Goal: Obtain resource: Obtain resource

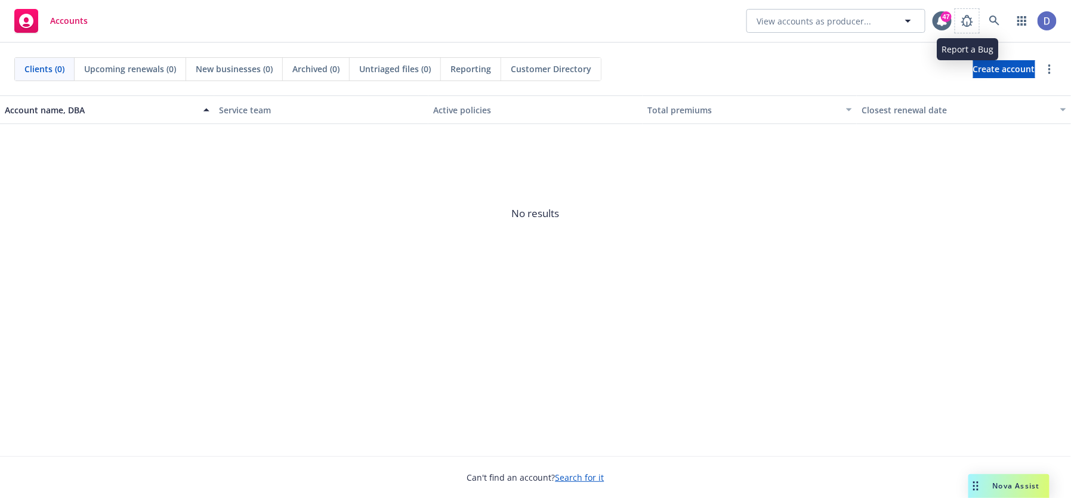
click at [980, 15] on div at bounding box center [1006, 21] width 101 height 24
click at [994, 16] on icon at bounding box center [995, 21] width 11 height 11
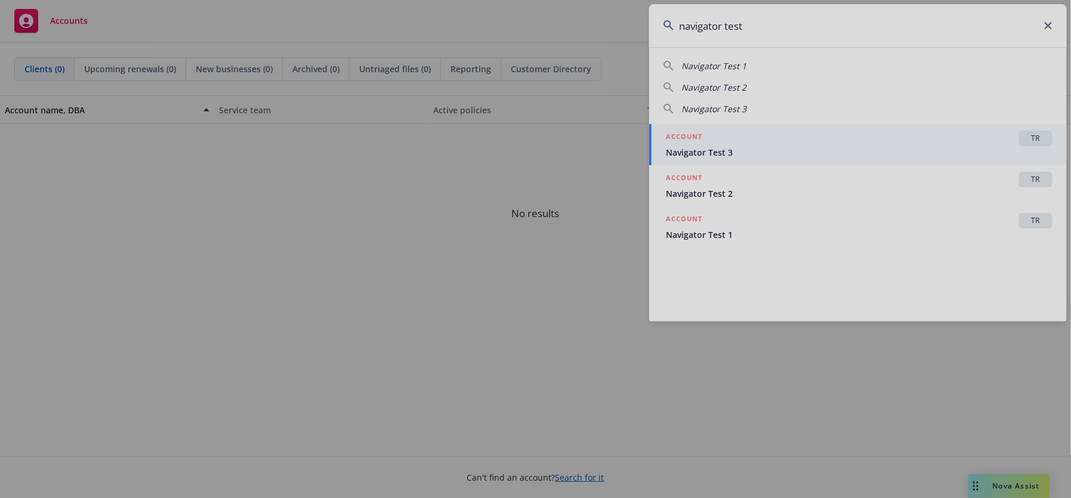
type input "navigator test"
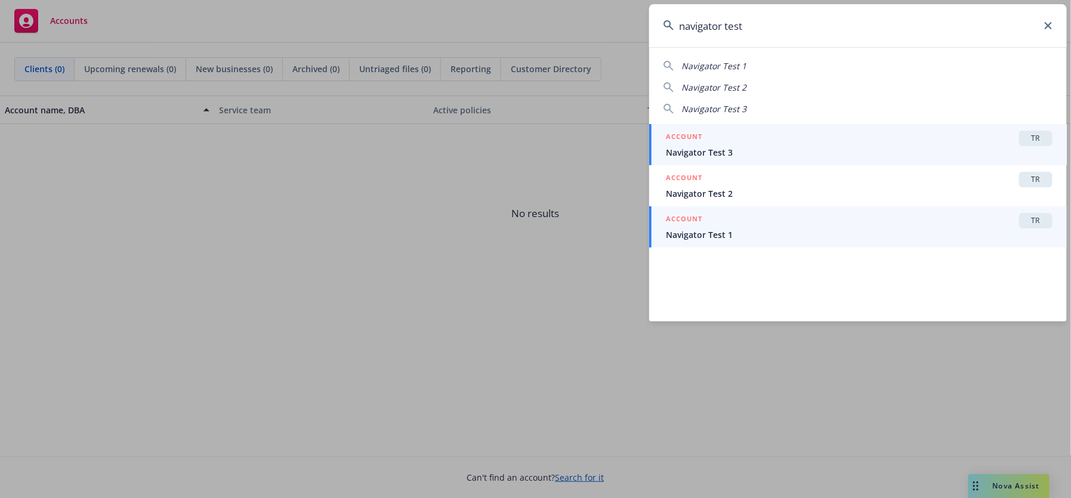
click at [755, 229] on span "Navigator Test 1" at bounding box center [859, 235] width 387 height 13
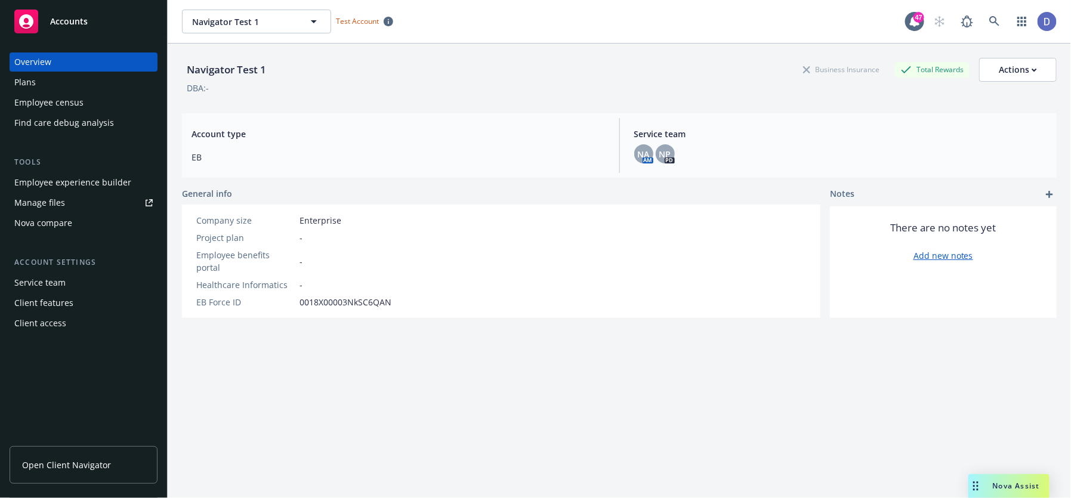
click at [104, 79] on div "Plans" at bounding box center [83, 82] width 138 height 19
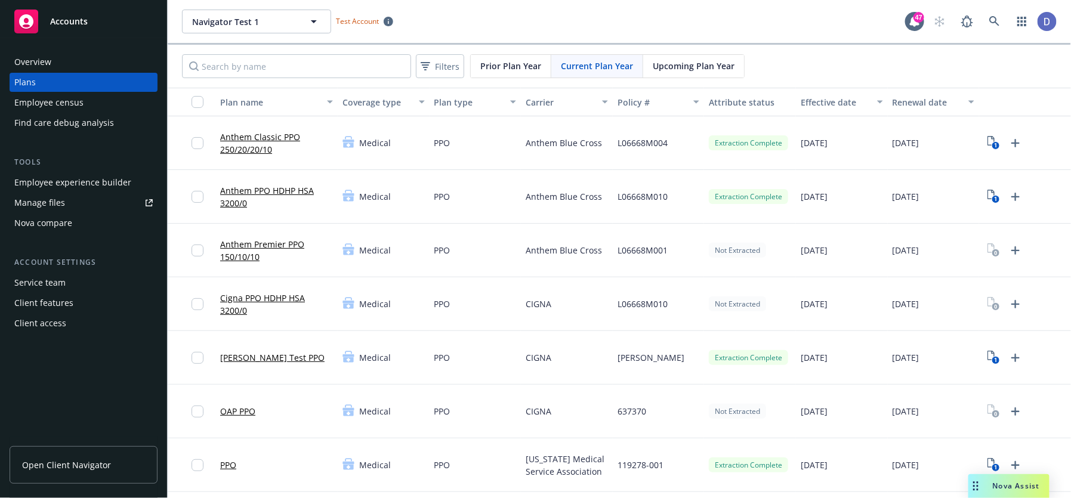
click at [979, 199] on div "1" at bounding box center [1025, 197] width 92 height 54
click at [984, 198] on link "1" at bounding box center [993, 196] width 19 height 19
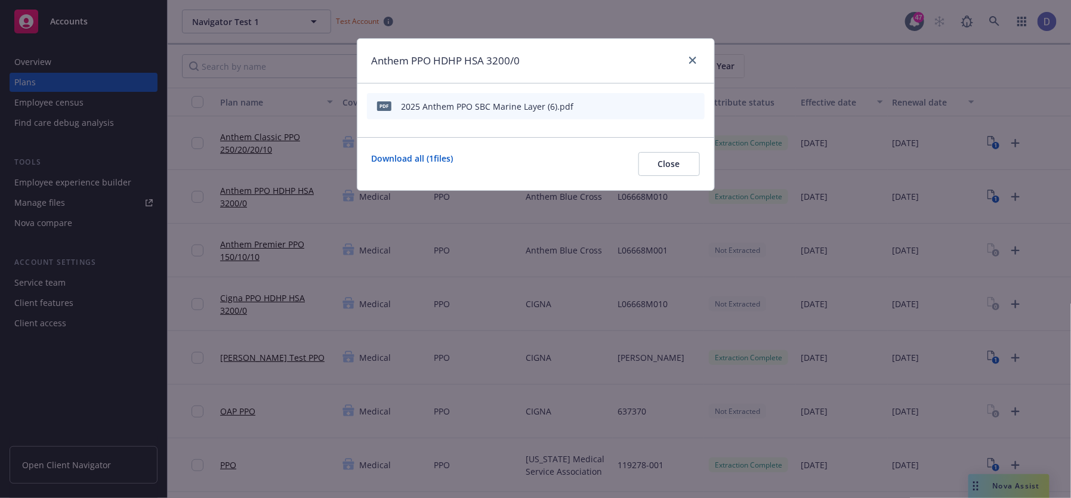
click at [655, 107] on icon "download file" at bounding box center [655, 106] width 10 height 10
click at [704, 58] on div "Anthem PPO HDHP HSA 3200/0" at bounding box center [535, 61] width 357 height 45
click at [701, 58] on div "Anthem PPO HDHP HSA 3200/0" at bounding box center [535, 61] width 357 height 45
click at [689, 63] on icon "close" at bounding box center [692, 60] width 7 height 7
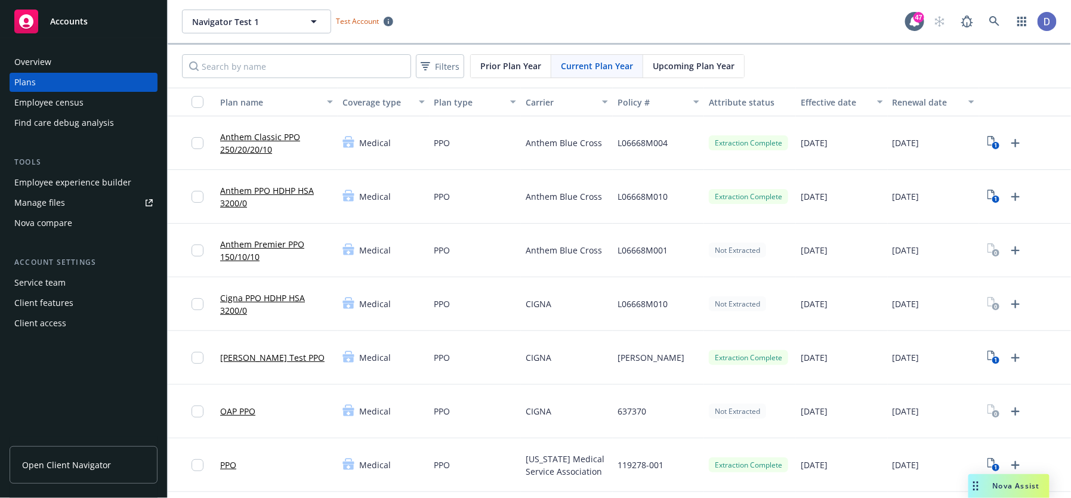
click at [287, 186] on link "Anthem PPO HDHP HSA 3200/0" at bounding box center [276, 196] width 113 height 25
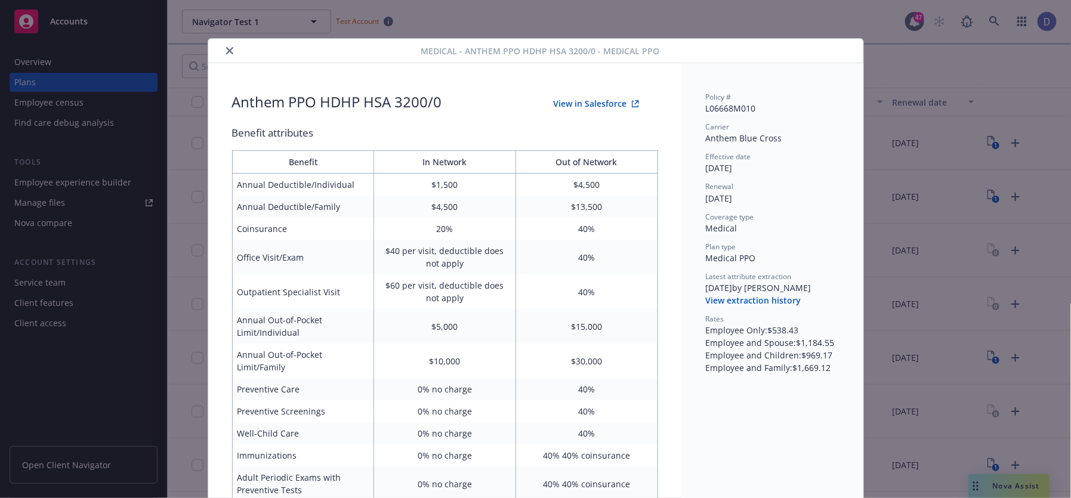
scroll to position [36, 0]
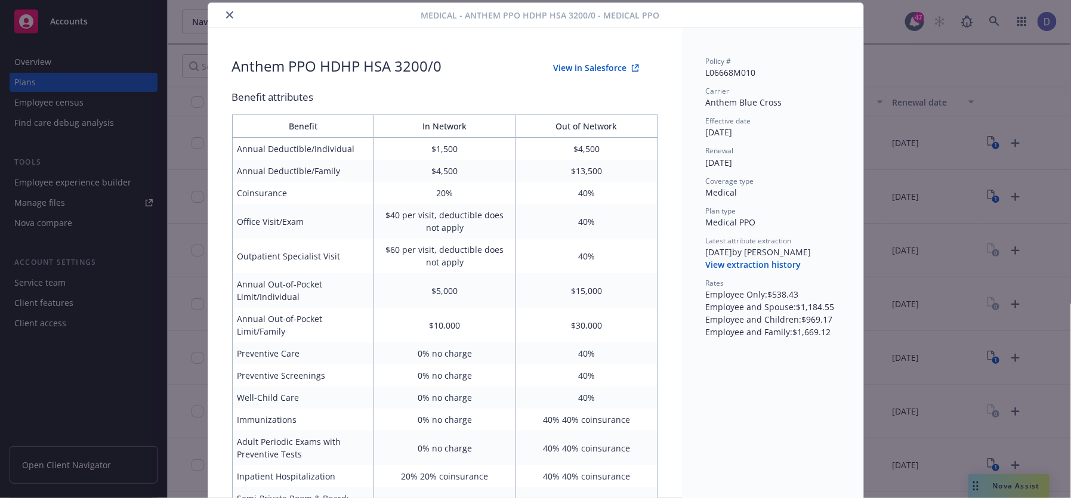
click at [766, 267] on button "View extraction history" at bounding box center [753, 265] width 95 height 12
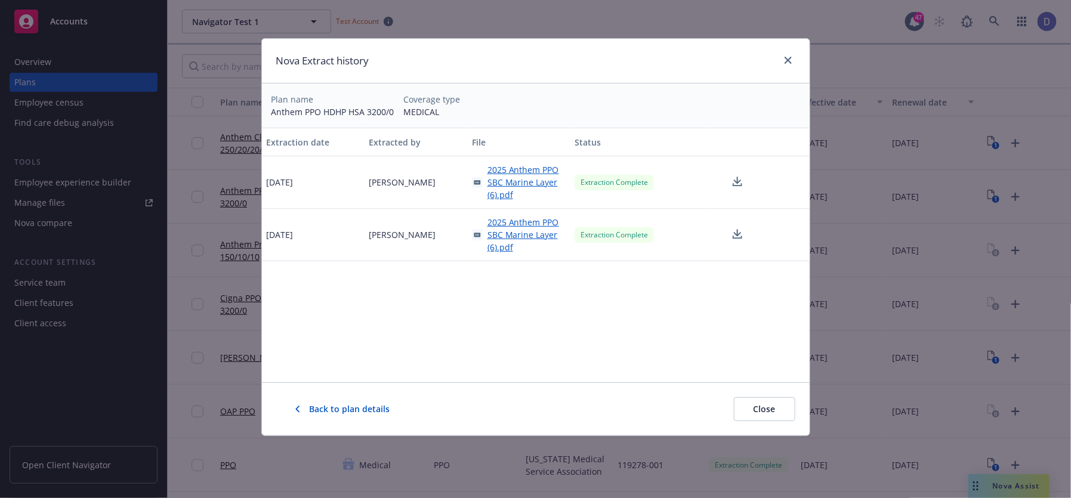
click at [655, 183] on div "Extraction Complete" at bounding box center [638, 182] width 137 height 53
drag, startPoint x: 397, startPoint y: 179, endPoint x: 360, endPoint y: 176, distance: 37.1
click at [360, 176] on div "[DATE] [PERSON_NAME] 2025 Anthem PPO SBC Marine Layer (6).pdf Extraction Comple…" at bounding box center [536, 182] width 548 height 53
click at [443, 179] on div "[PERSON_NAME]" at bounding box center [416, 182] width 103 height 53
drag, startPoint x: 416, startPoint y: 178, endPoint x: 363, endPoint y: 173, distance: 53.4
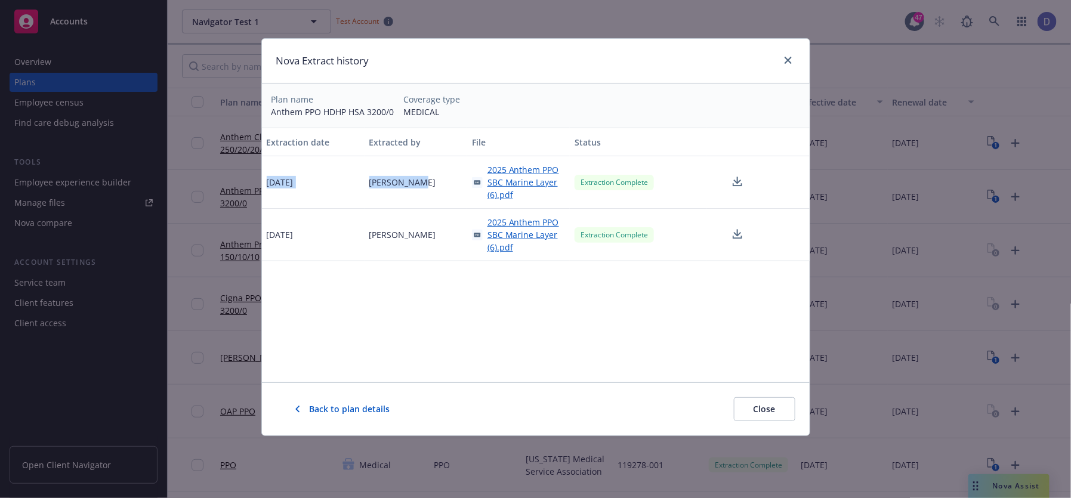
click at [363, 173] on div "[DATE] [PERSON_NAME] 2025 Anthem PPO SBC Marine Layer (6).pdf Extraction Comple…" at bounding box center [536, 182] width 548 height 53
click at [404, 198] on div "[PERSON_NAME]" at bounding box center [416, 182] width 103 height 53
drag, startPoint x: 430, startPoint y: 187, endPoint x: 356, endPoint y: 182, distance: 74.8
click at [356, 182] on div "[DATE] [PERSON_NAME] 2025 Anthem PPO SBC Marine Layer (6).pdf Extraction Comple…" at bounding box center [536, 182] width 548 height 53
click at [740, 178] on icon at bounding box center [738, 182] width 14 height 15
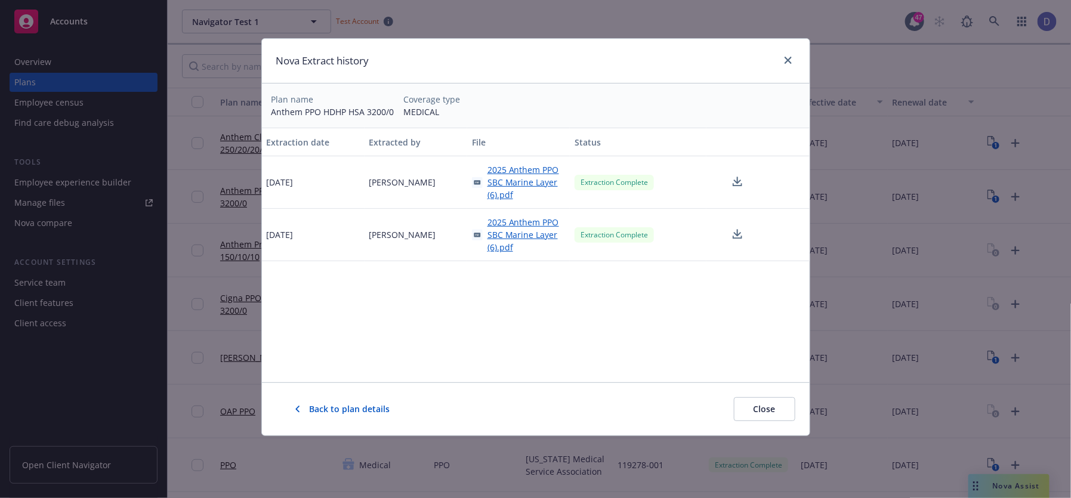
click at [630, 63] on div "Nova Extract history" at bounding box center [536, 61] width 548 height 45
click at [659, 310] on div "Extraction date Extracted by File Status [DATE] [PERSON_NAME] 2025 Anthem PPO S…" at bounding box center [536, 255] width 548 height 255
click at [738, 236] on icon at bounding box center [738, 233] width 8 height 7
